Goal: Information Seeking & Learning: Learn about a topic

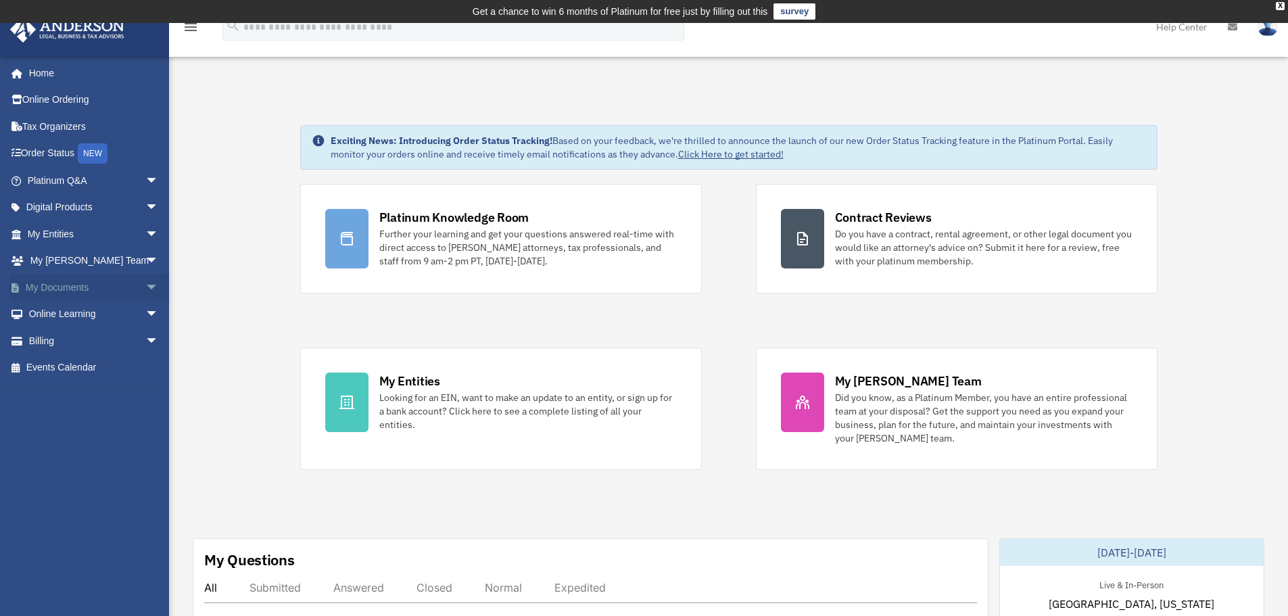
click at [111, 285] on link "My Documents arrow_drop_down" at bounding box center [94, 287] width 170 height 27
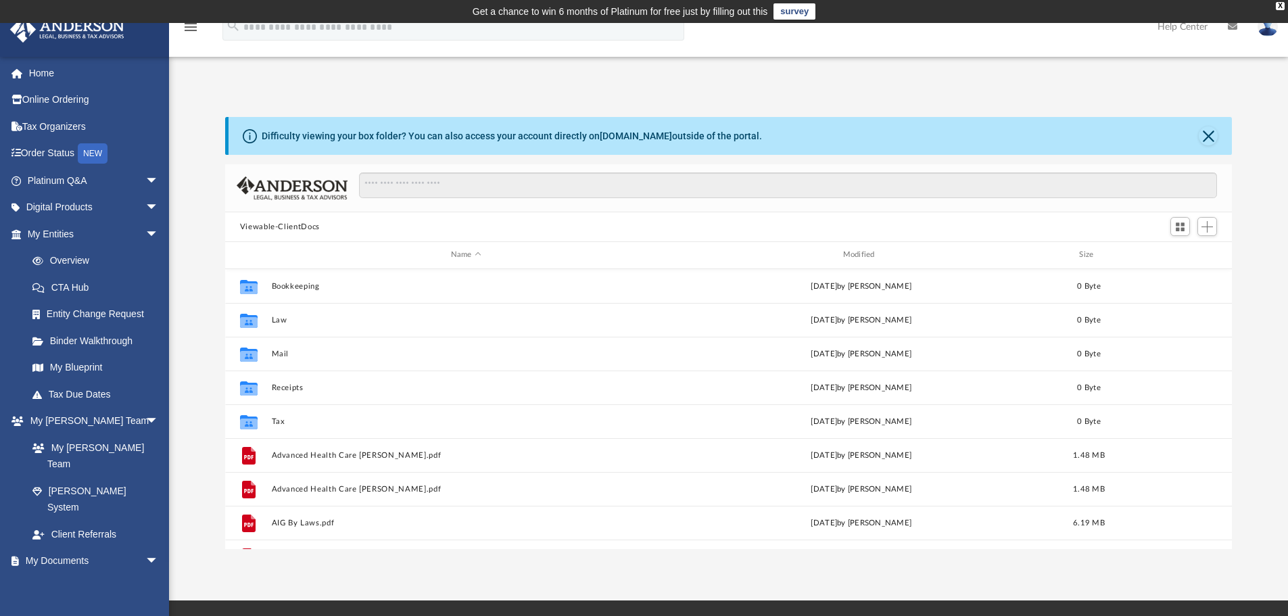
scroll to position [298, 997]
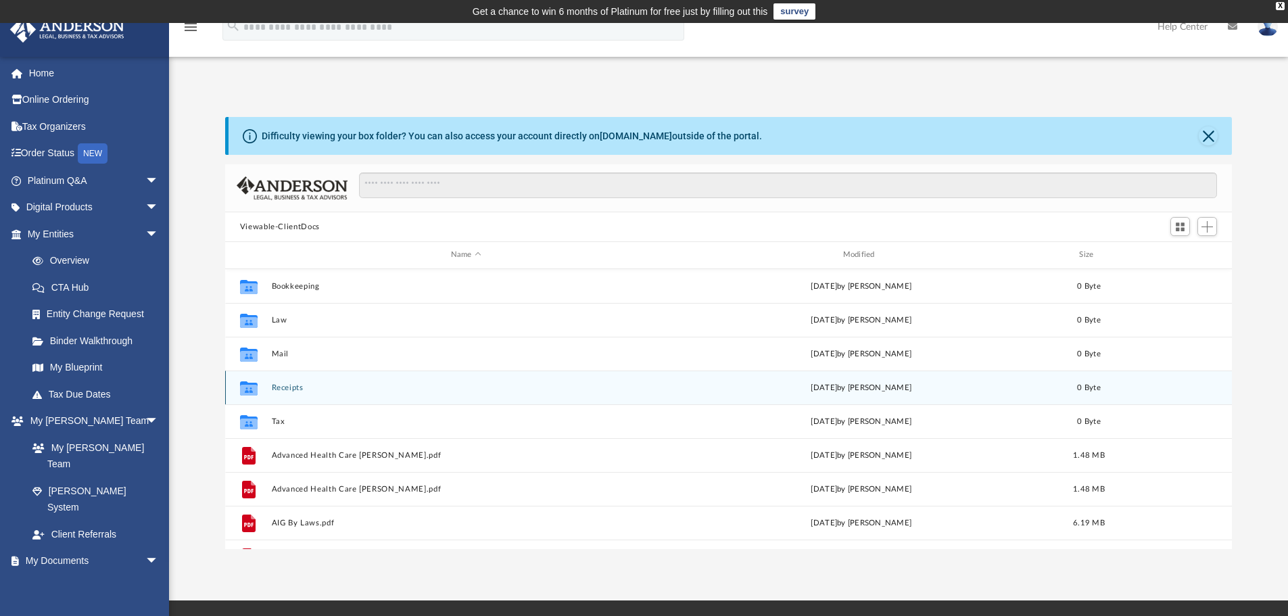
click at [465, 372] on div "Collaborated Folder Receipts Wed Aug 6 2025 by Charles Rogler 0 Byte" at bounding box center [729, 388] width 1008 height 34
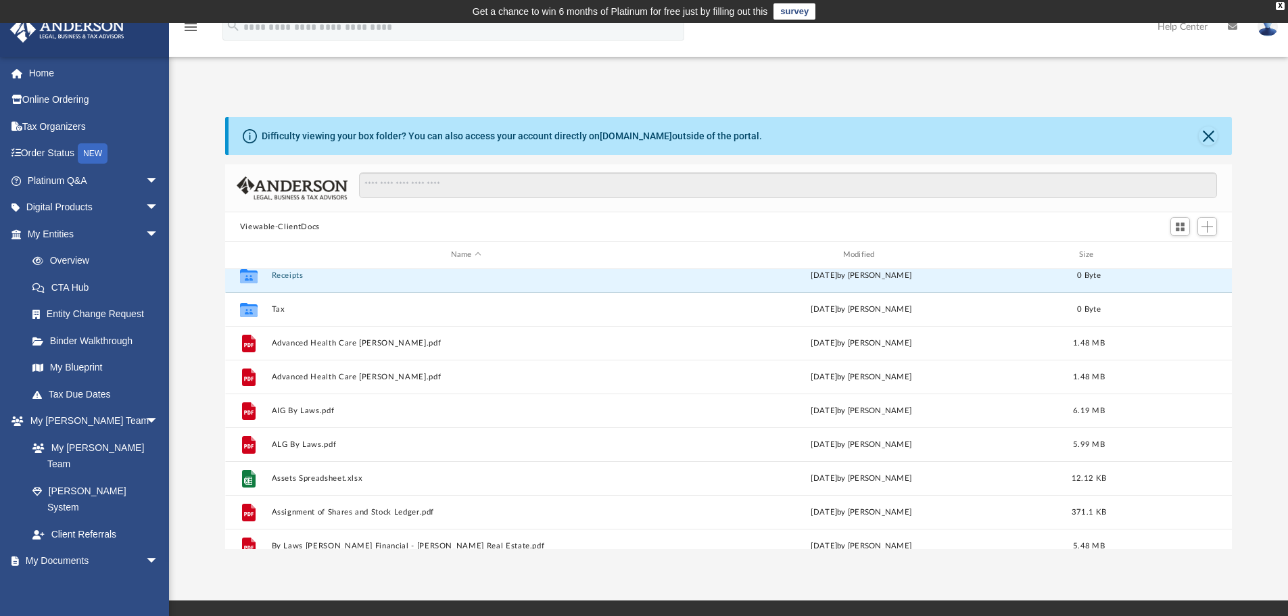
scroll to position [0, 0]
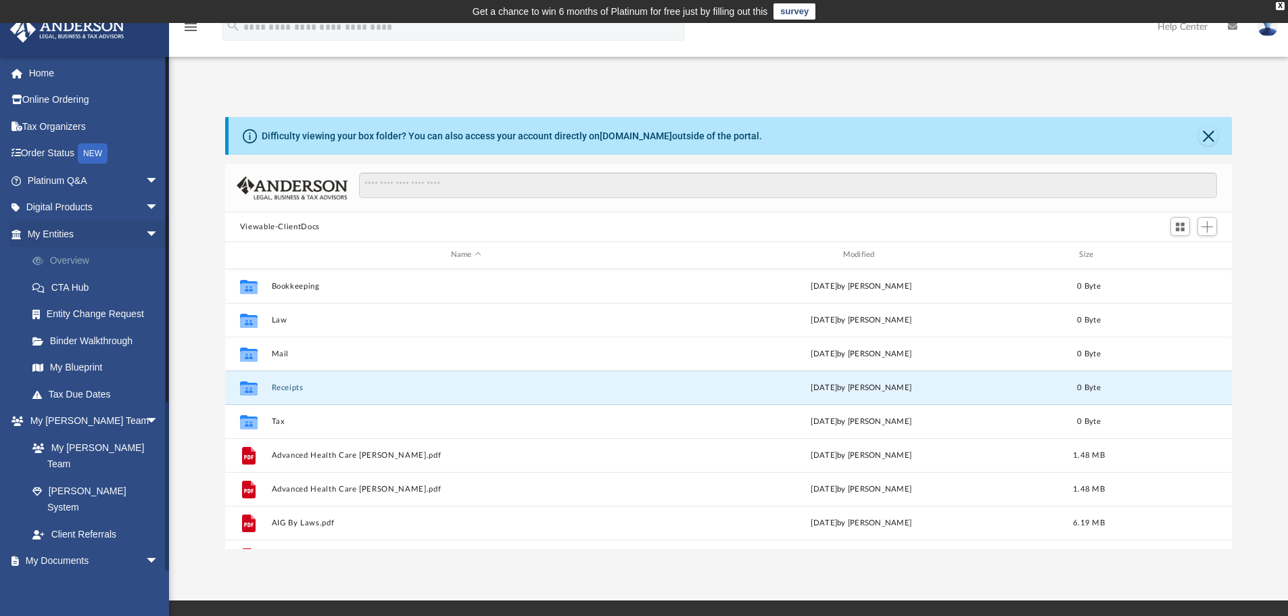
click at [80, 257] on link "Overview" at bounding box center [99, 261] width 160 height 27
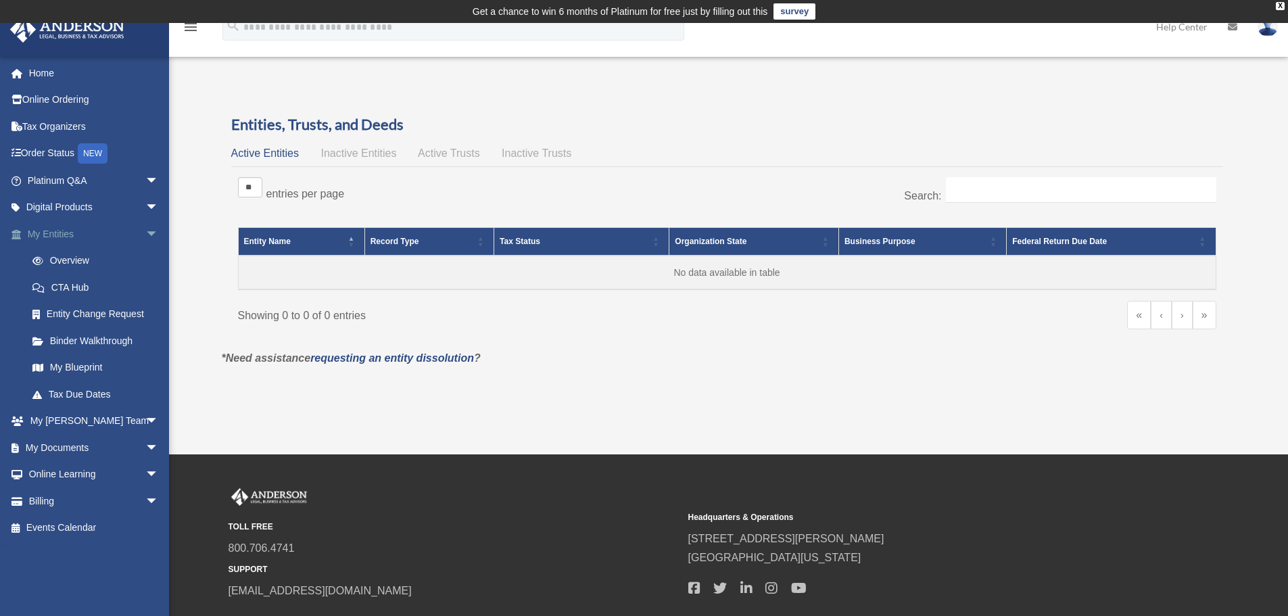
click at [145, 232] on span "arrow_drop_down" at bounding box center [158, 234] width 27 height 28
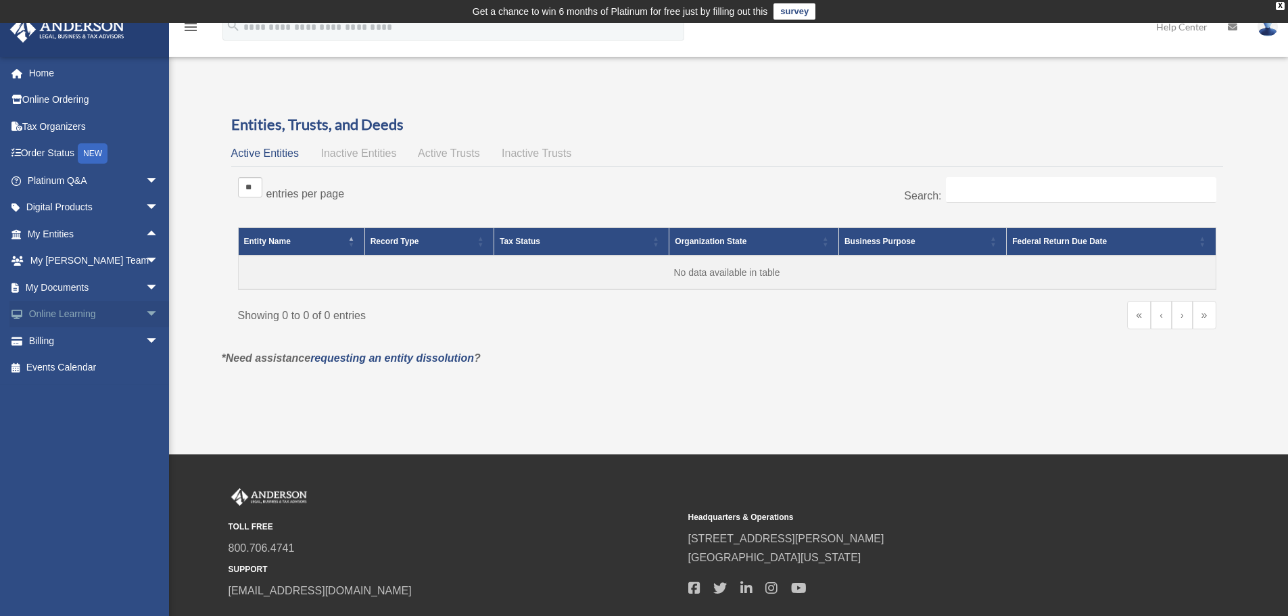
click at [145, 311] on span "arrow_drop_down" at bounding box center [158, 315] width 27 height 28
click at [74, 342] on link "Courses" at bounding box center [99, 340] width 160 height 27
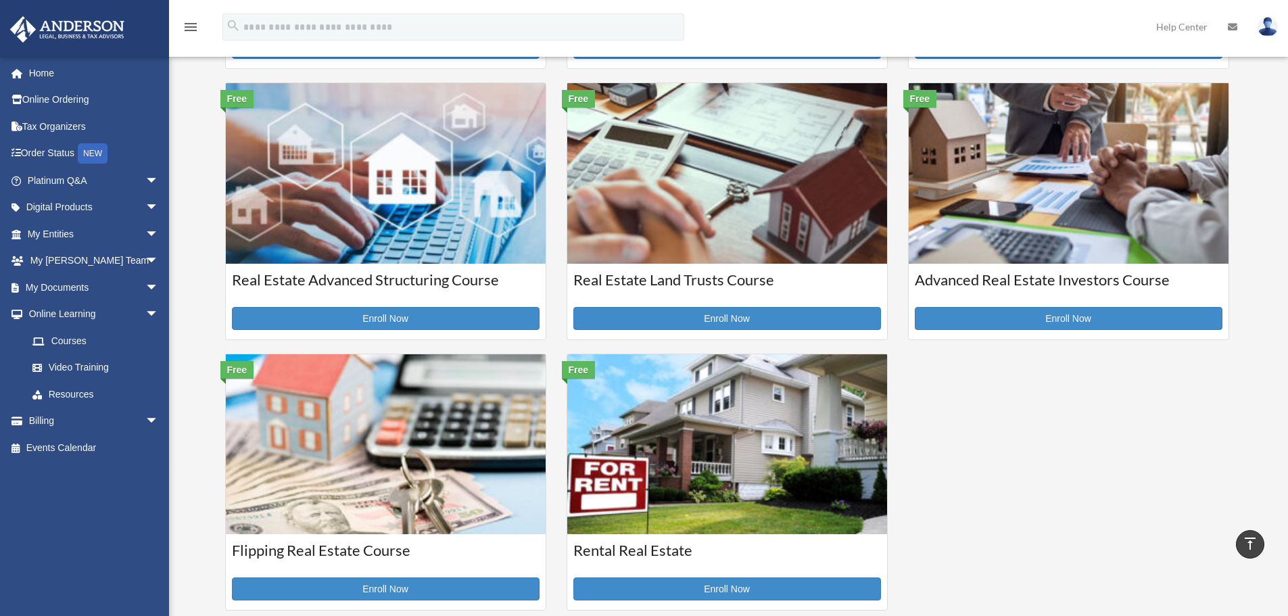
scroll to position [302, 0]
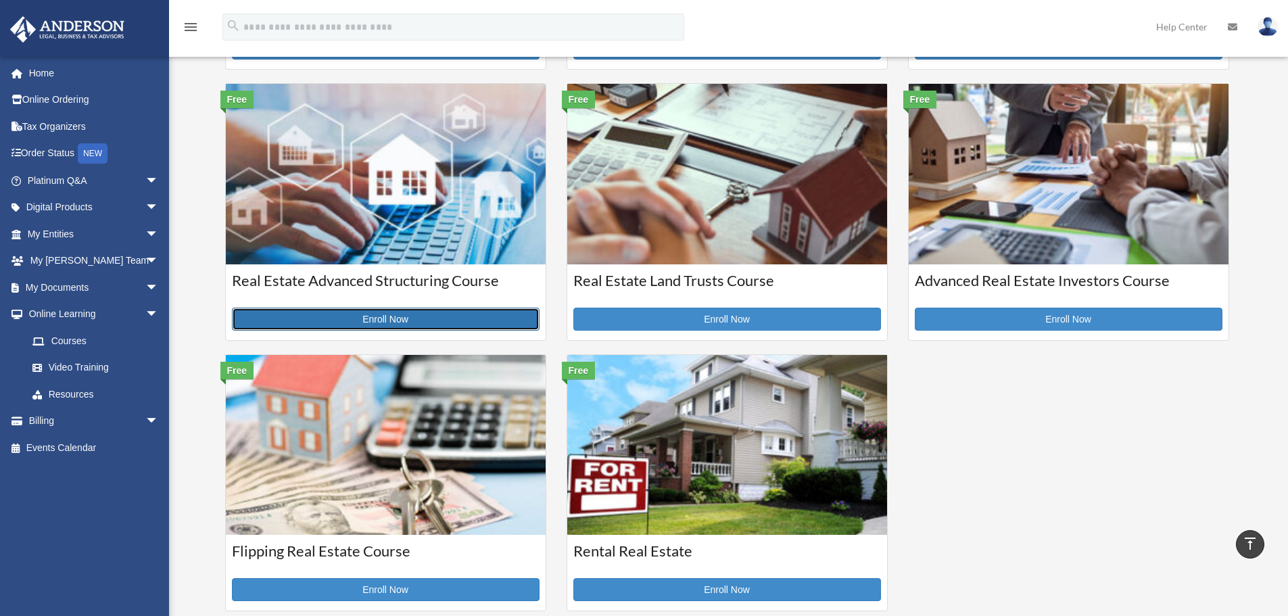
click at [393, 319] on link "Enroll Now" at bounding box center [386, 319] width 308 height 23
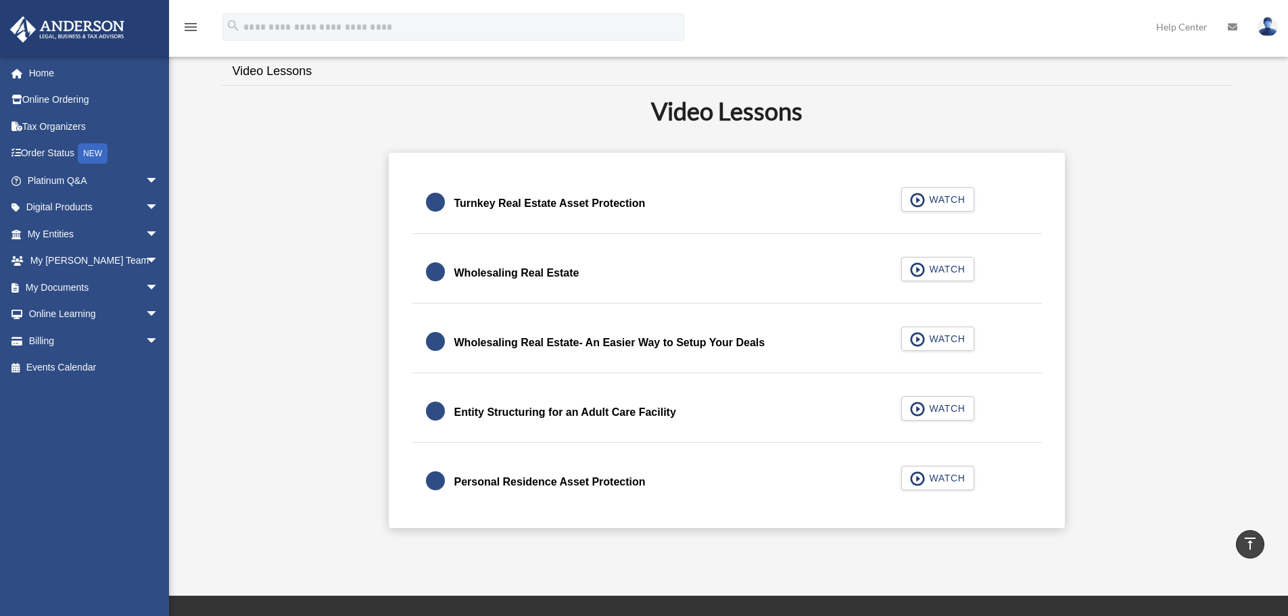
scroll to position [342, 0]
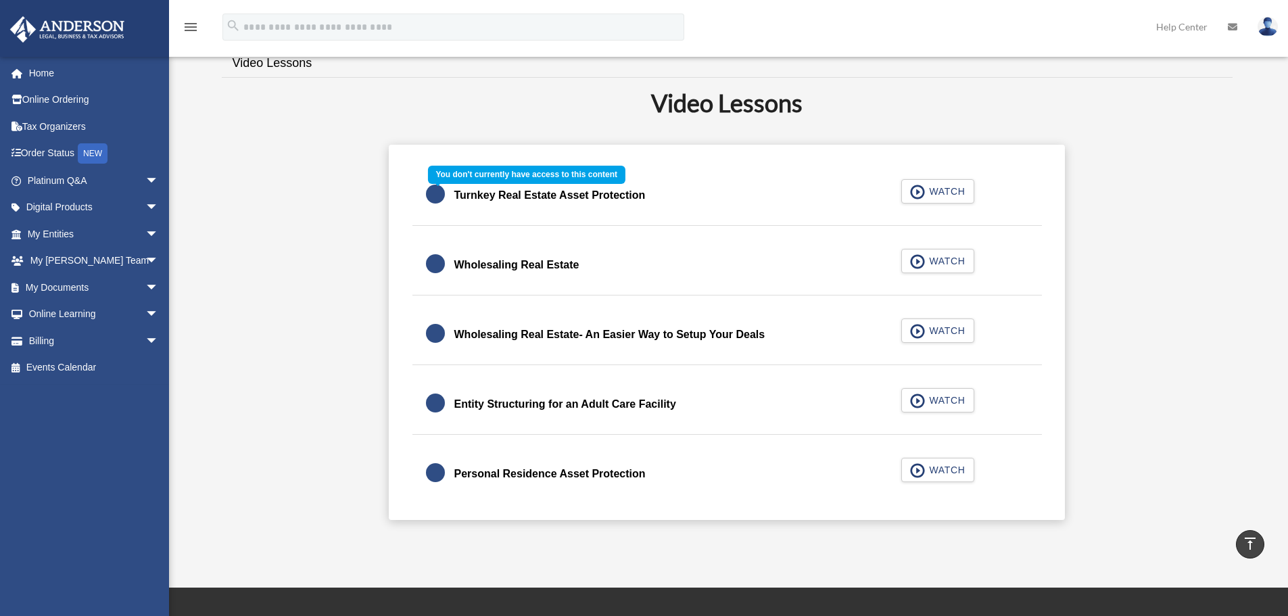
click at [943, 189] on div "Turnkey Real Estate Asset Protection WATCH" at bounding box center [727, 196] width 663 height 60
click at [917, 189] on div "Turnkey Real Estate Asset Protection WATCH" at bounding box center [727, 196] width 663 height 60
click at [923, 192] on div "Turnkey Real Estate Asset Protection WATCH" at bounding box center [727, 196] width 663 height 60
click at [145, 314] on span "arrow_drop_down" at bounding box center [158, 315] width 27 height 28
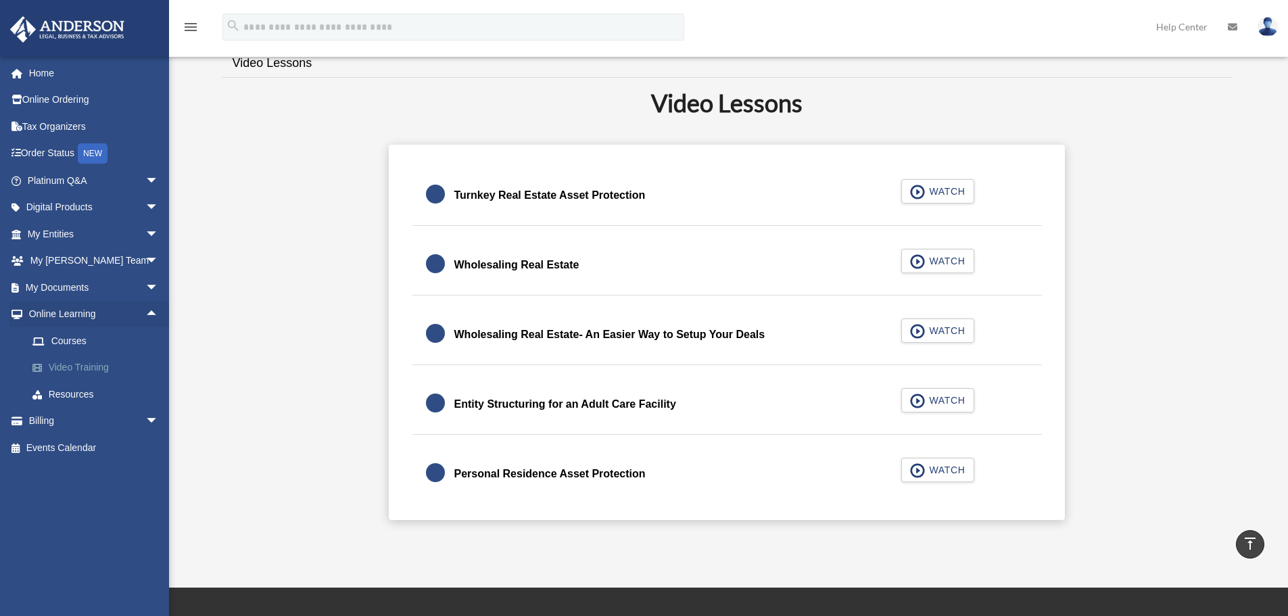
click at [68, 362] on link "Video Training" at bounding box center [99, 367] width 160 height 27
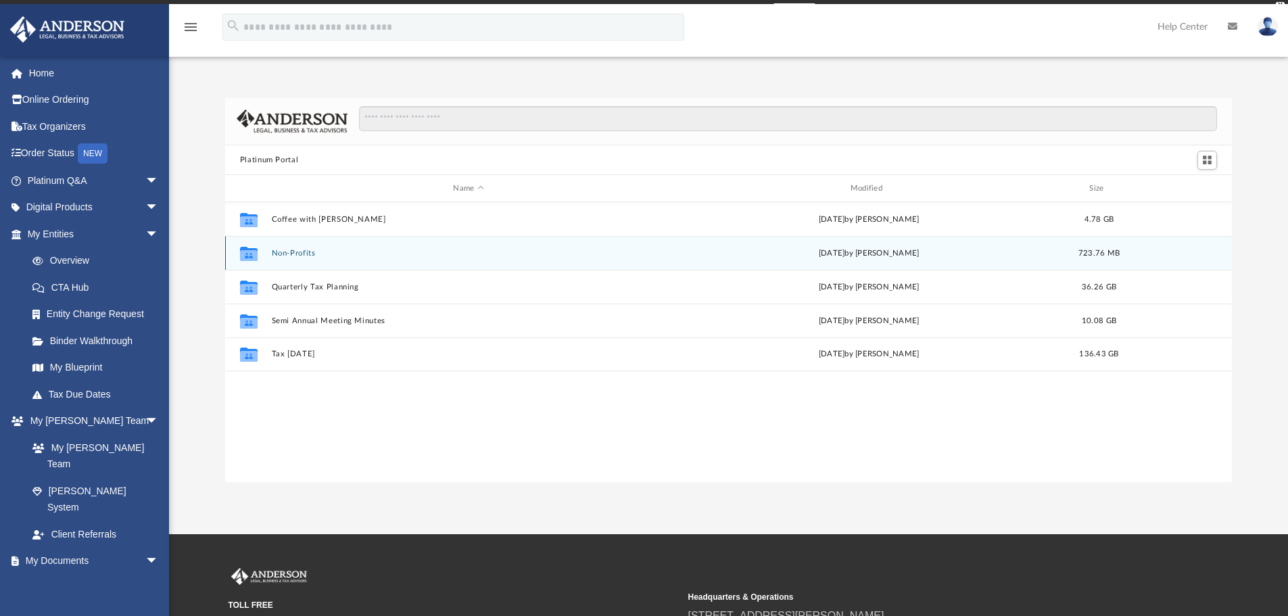
scroll to position [298, 997]
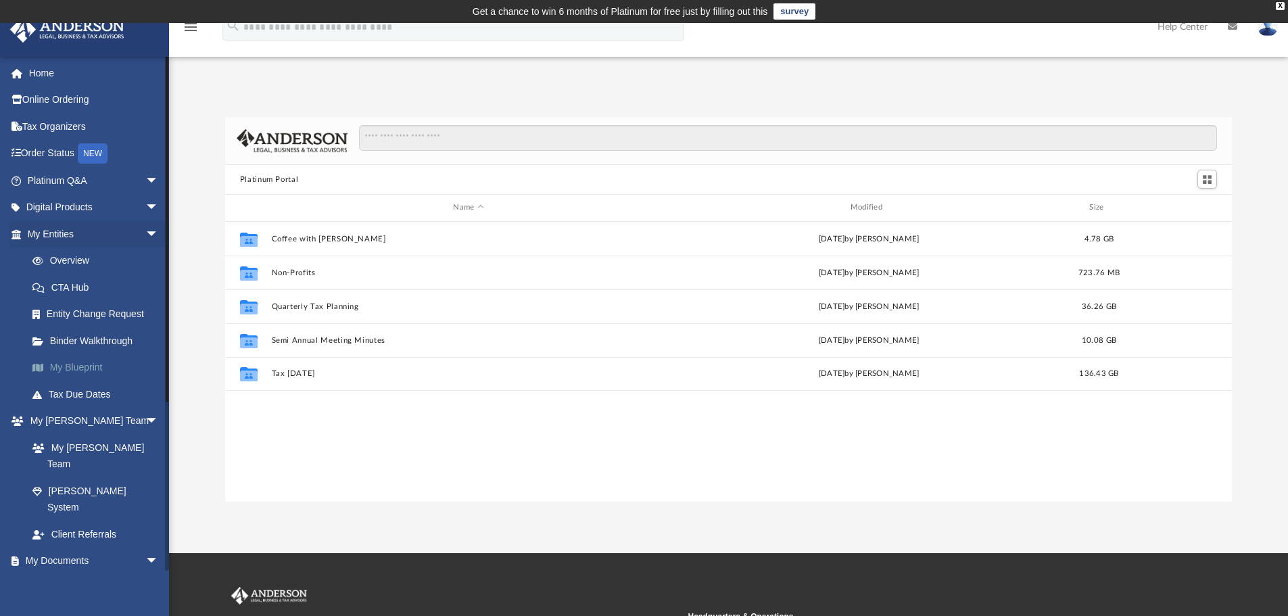
click at [74, 370] on link "My Blueprint" at bounding box center [99, 367] width 160 height 27
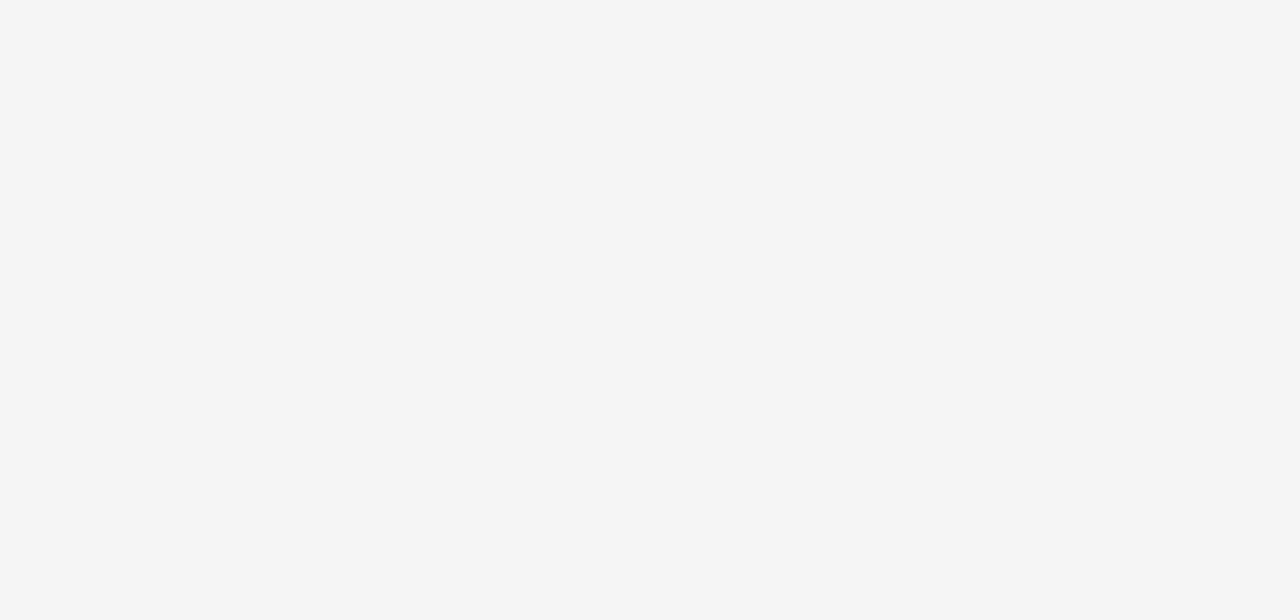
scroll to position [47, 0]
